Goal: Task Accomplishment & Management: Manage account settings

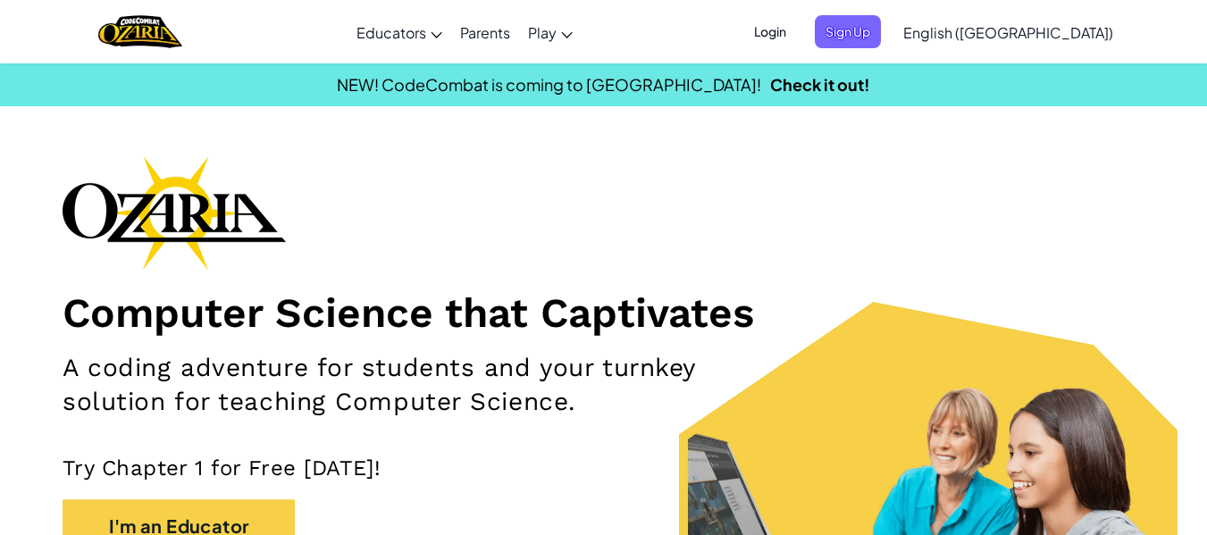
click at [797, 28] on span "Login" at bounding box center [771, 31] width 54 height 33
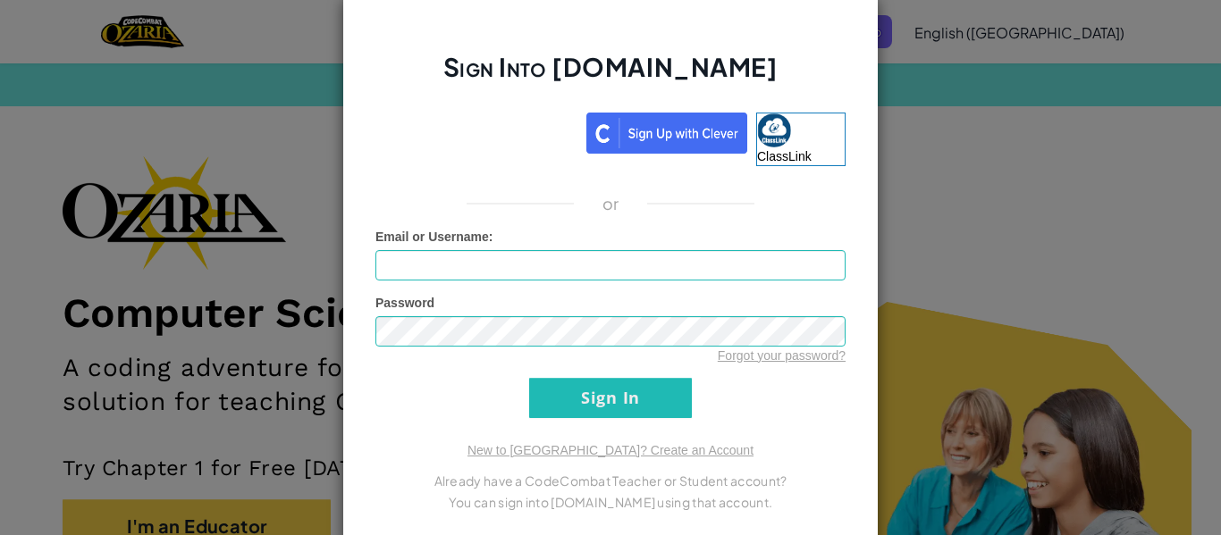
click at [518, 129] on iframe at bounding box center [476, 130] width 220 height 39
